Goal: Download file/media

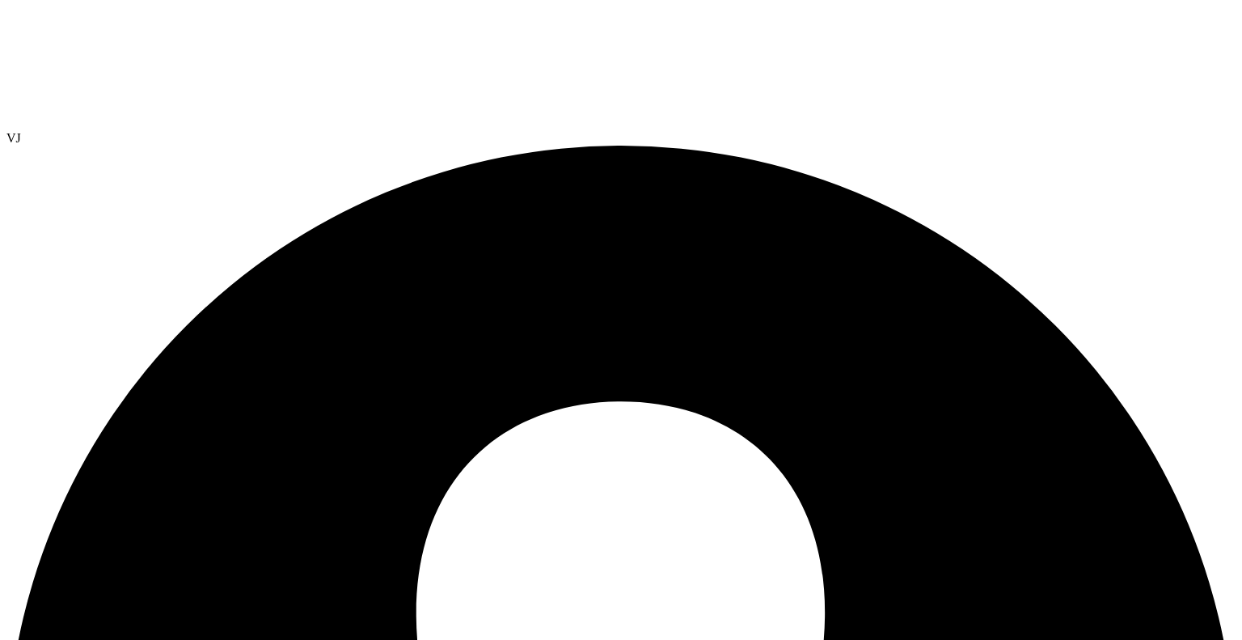
select select "USEast"
select select "USD"
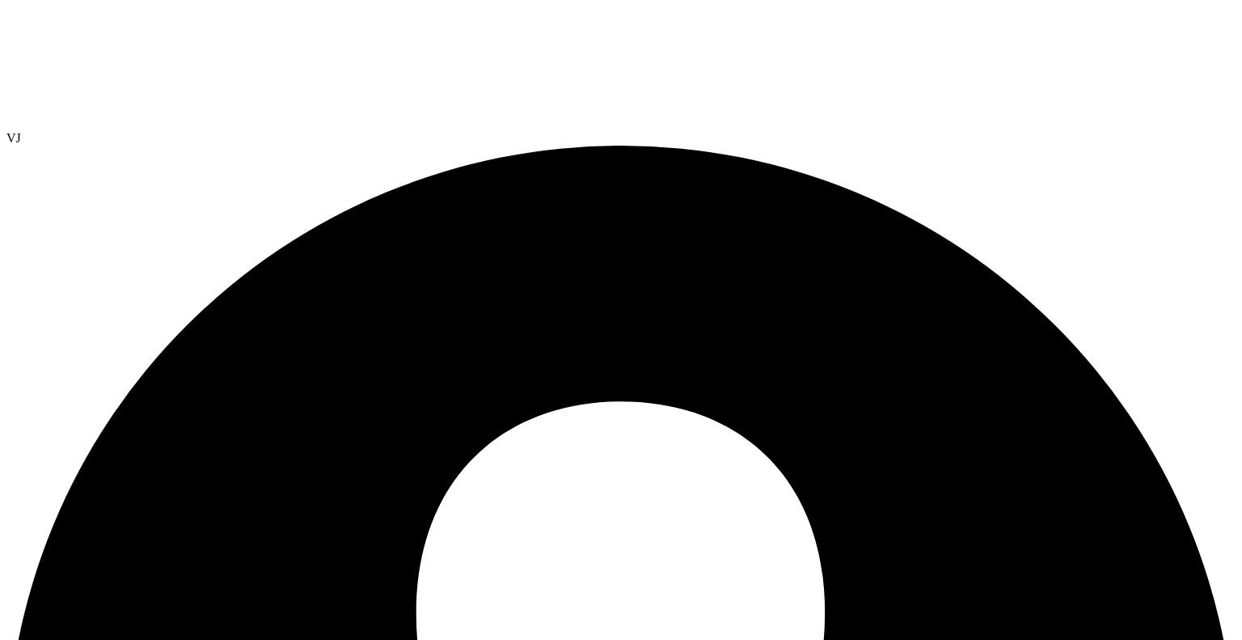
select select "USEast"
select select "USD"
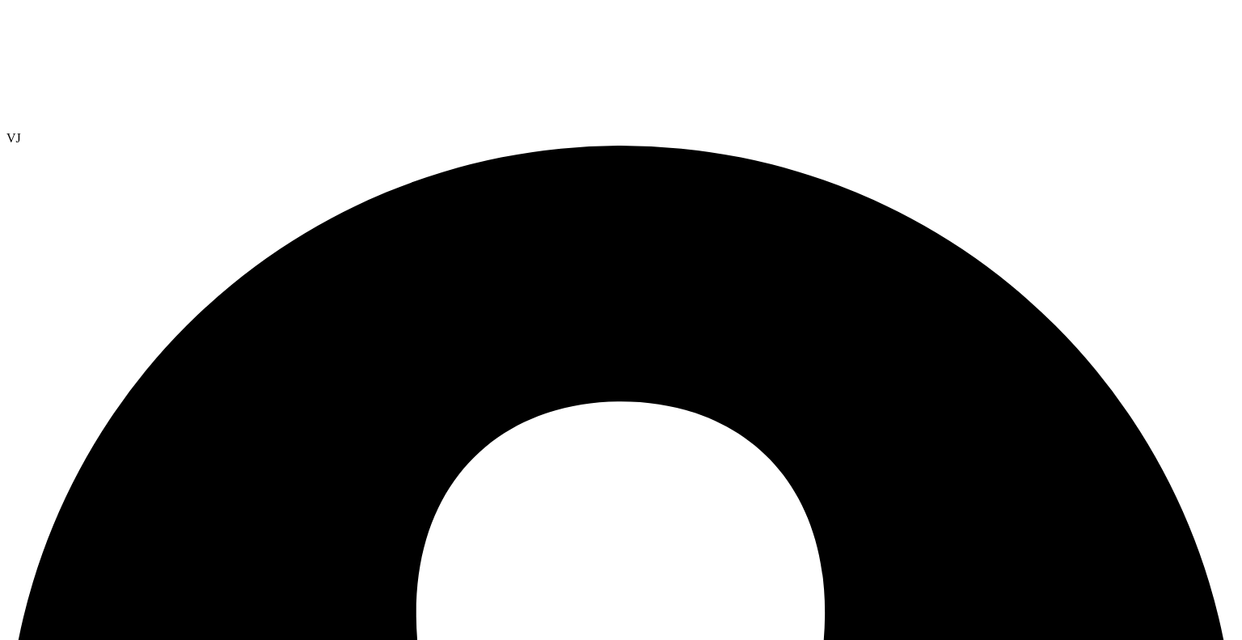
select select "Over Provisioning"
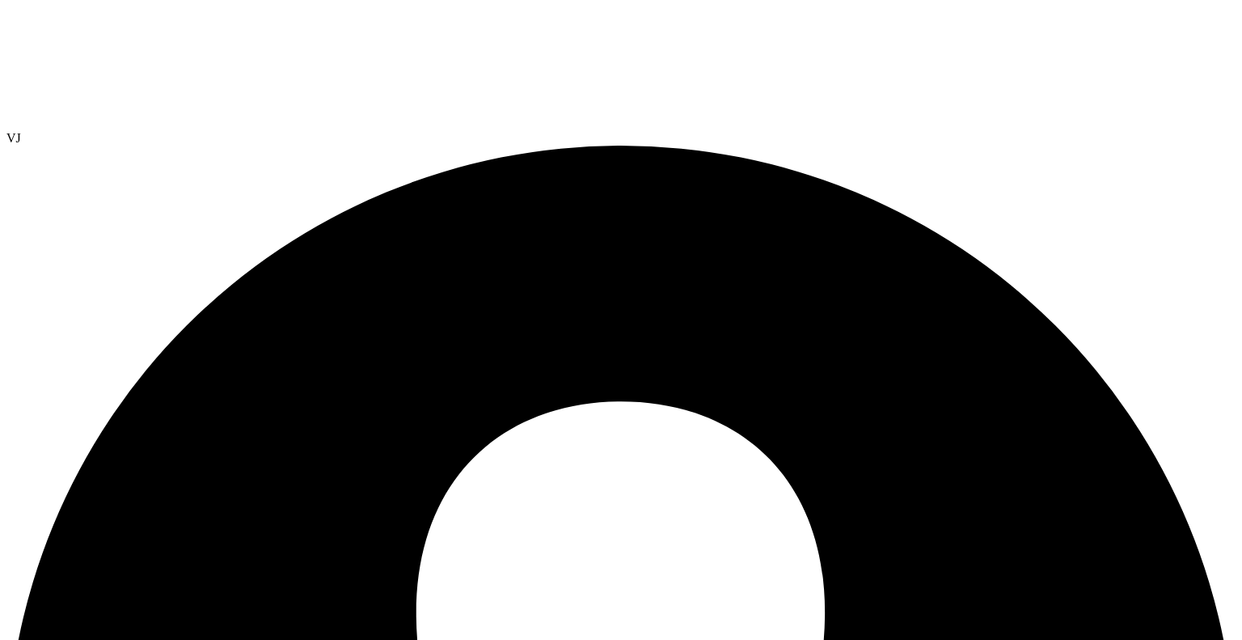
click at [0, 0] on input "Peak Memory (GiB)" at bounding box center [0, 0] width 0 height 0
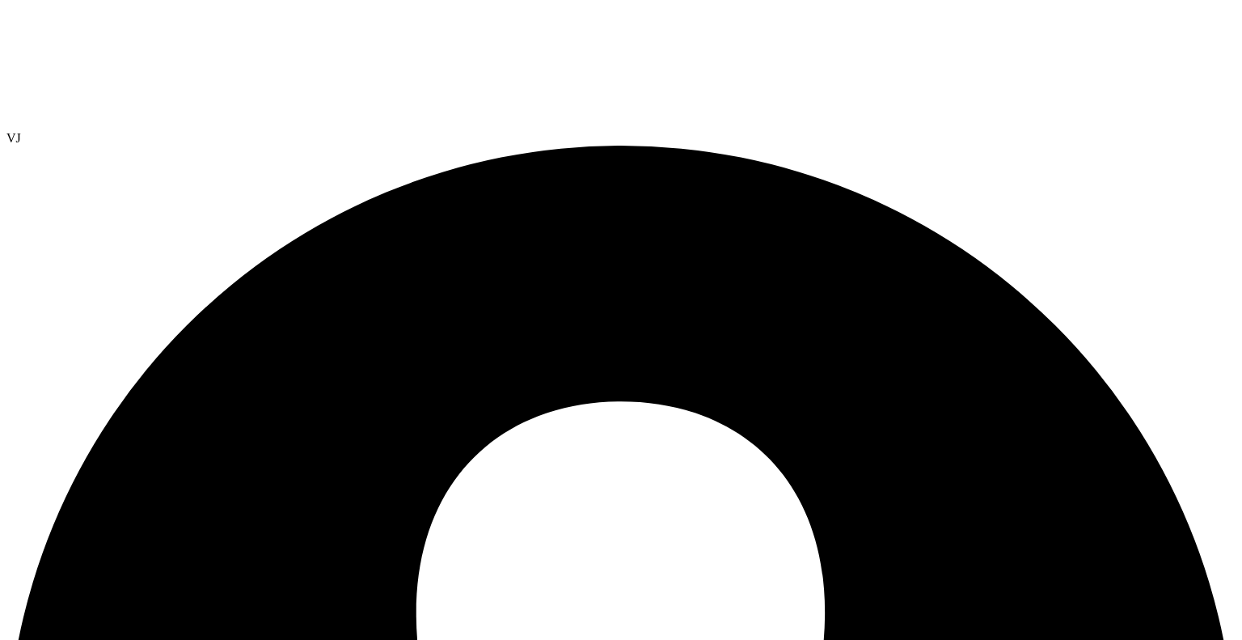
scroll to position [81, 0]
select select "USEast"
select select "USD"
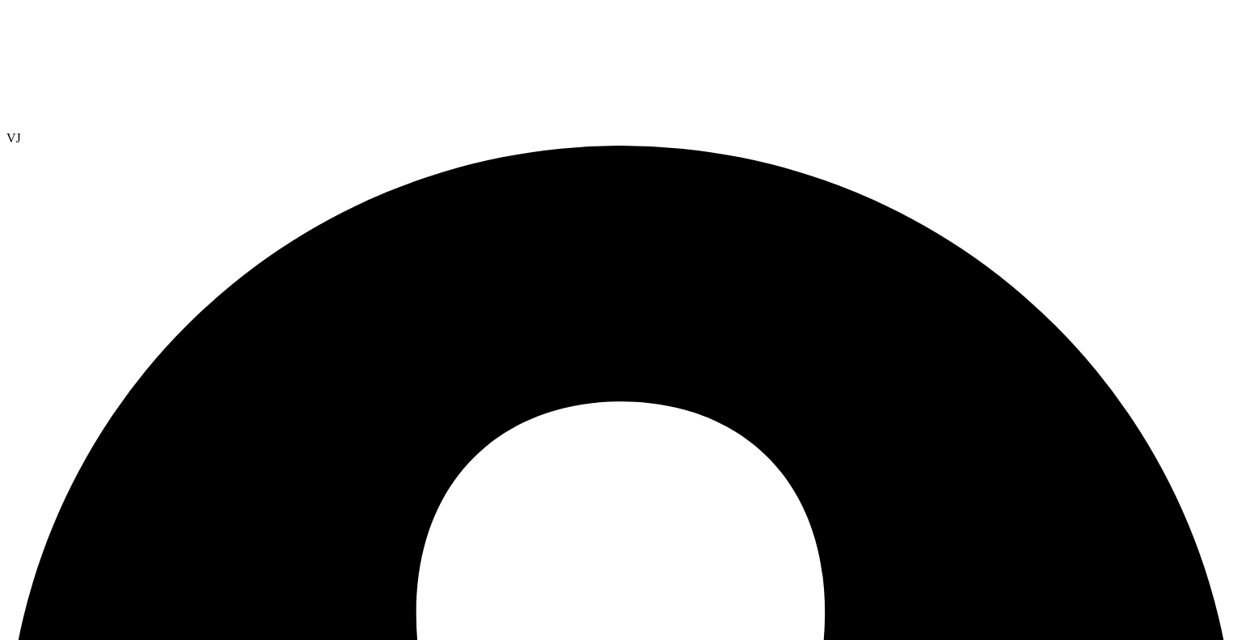
click at [0, 0] on link "Reports" at bounding box center [0, 0] width 0 height 0
drag, startPoint x: 812, startPoint y: 399, endPoint x: 817, endPoint y: 382, distance: 18.4
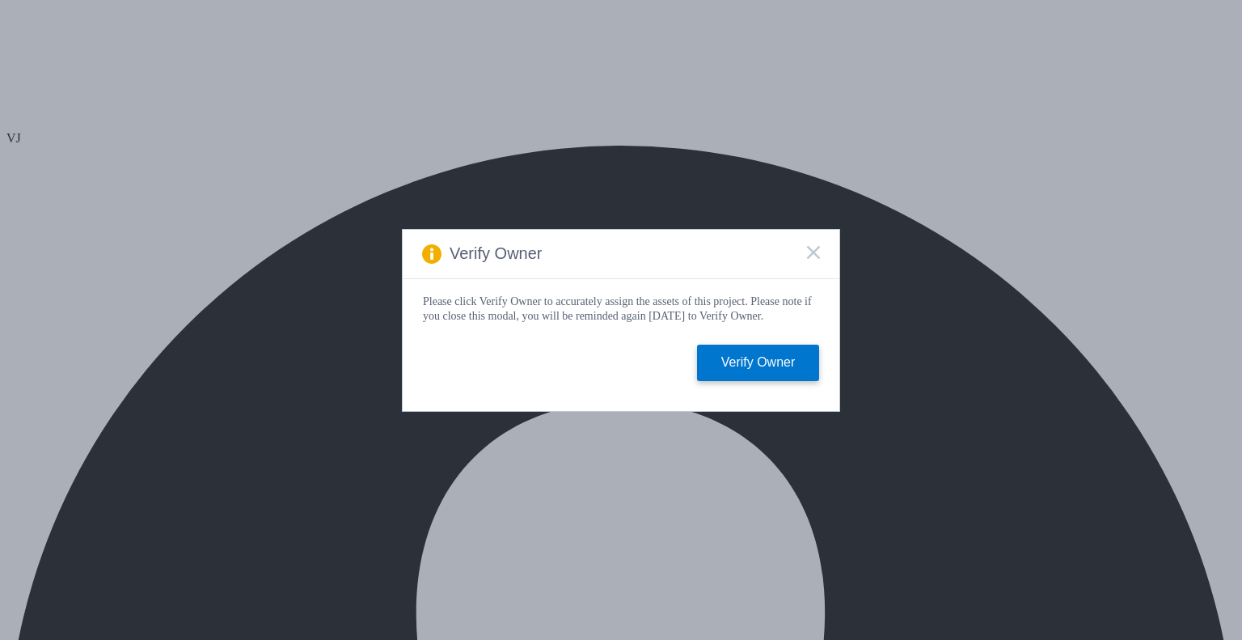
click at [302, 64] on div "Verify Owner Please click Verify Owner to accurately assign the assets of this …" at bounding box center [621, 320] width 1242 height 640
click at [813, 249] on rect at bounding box center [813, 252] width 14 height 14
select select "USD"
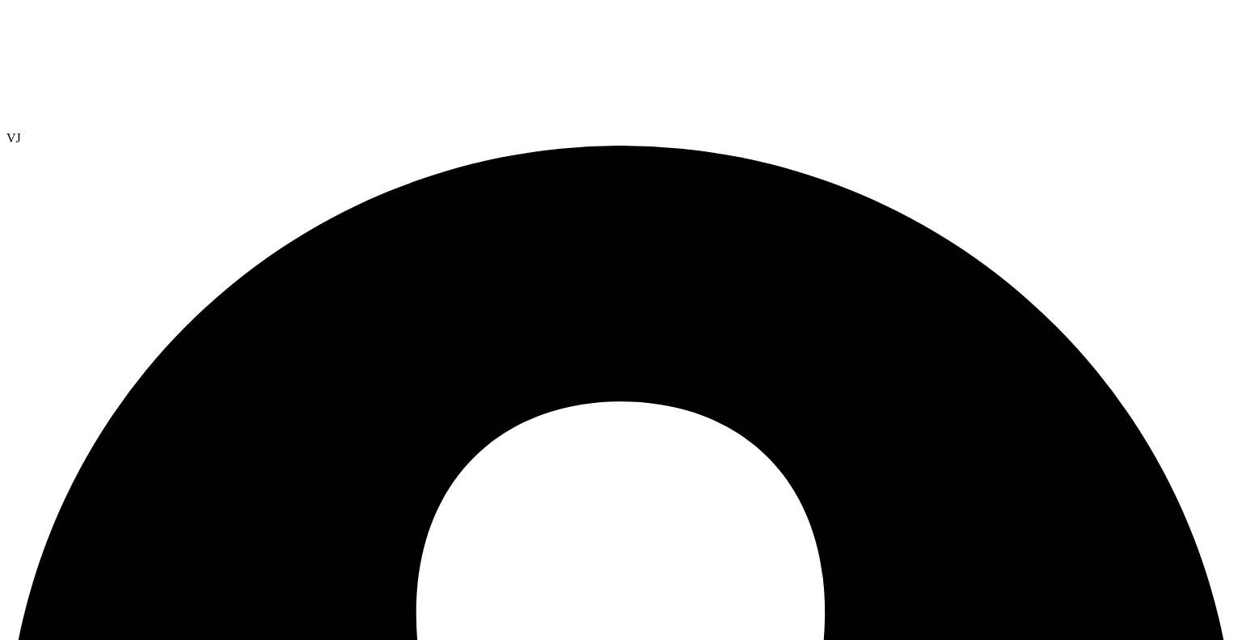
radio input "true"
radio input "false"
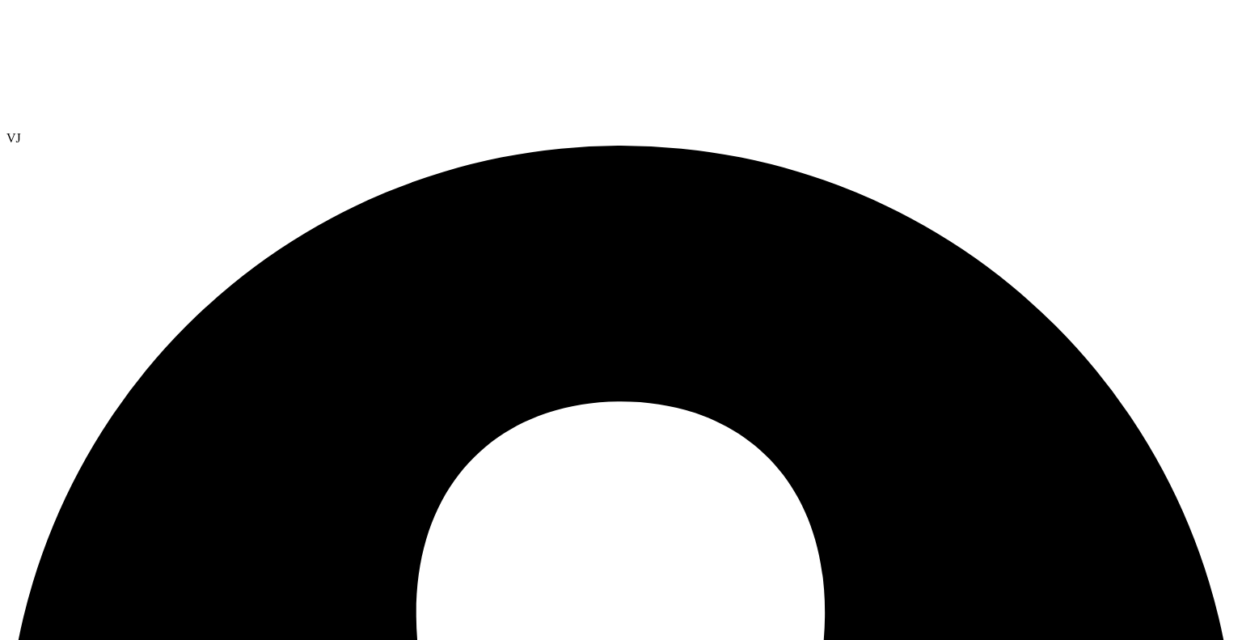
select select "USD"
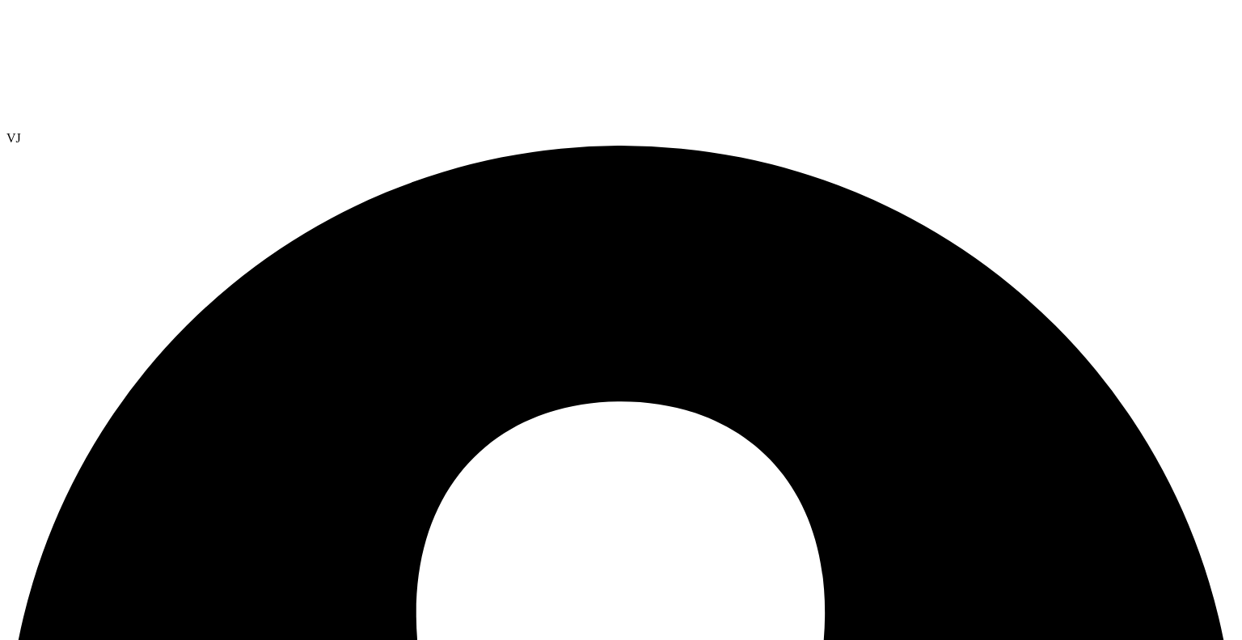
scroll to position [209, 0]
select select "USD"
